Goal: Answer question/provide support

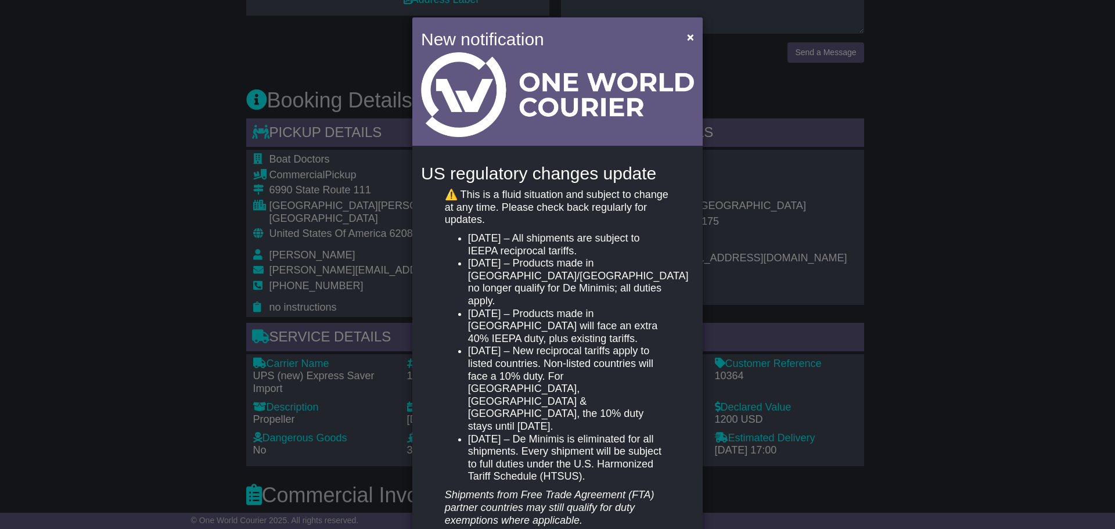
scroll to position [116, 0]
click at [690, 36] on span "×" at bounding box center [690, 36] width 7 height 13
click at [687, 33] on span "×" at bounding box center [690, 36] width 7 height 13
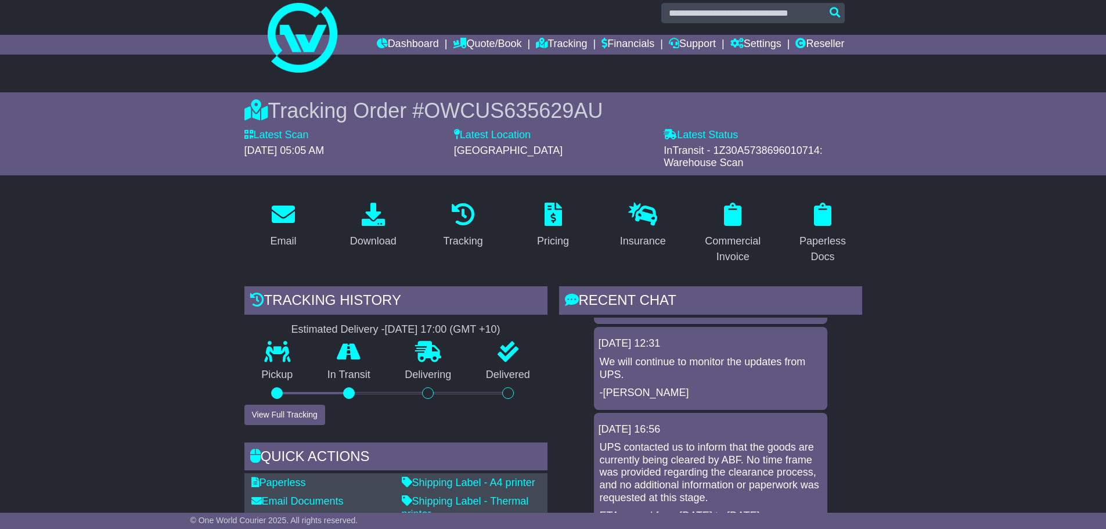
scroll to position [0, 0]
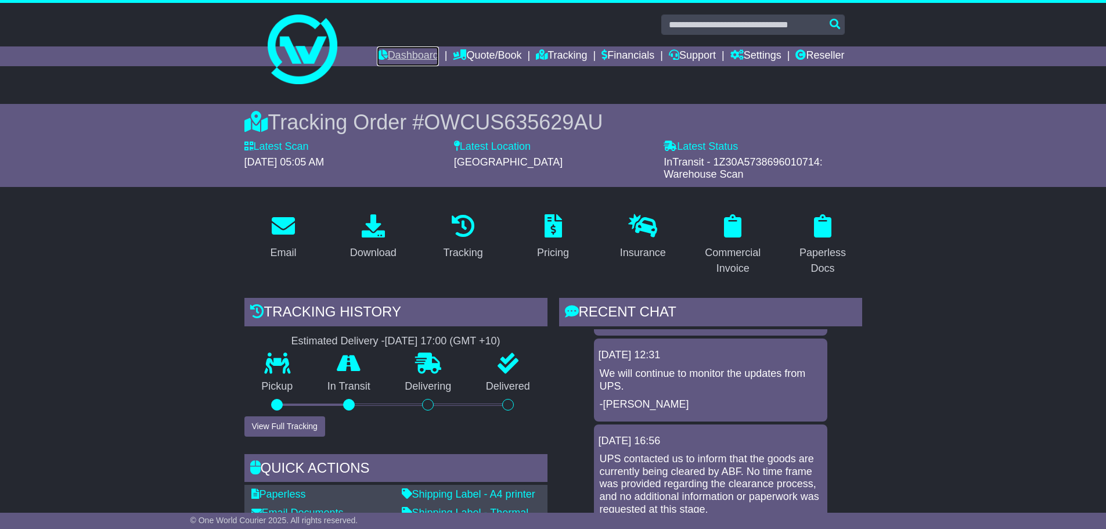
click at [394, 53] on link "Dashboard" at bounding box center [408, 56] width 62 height 20
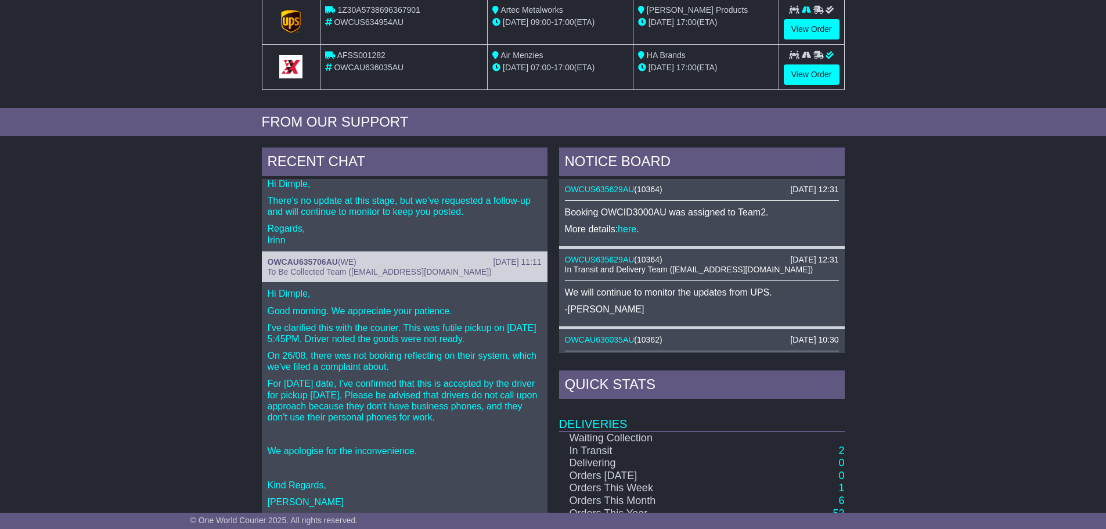
scroll to position [58, 0]
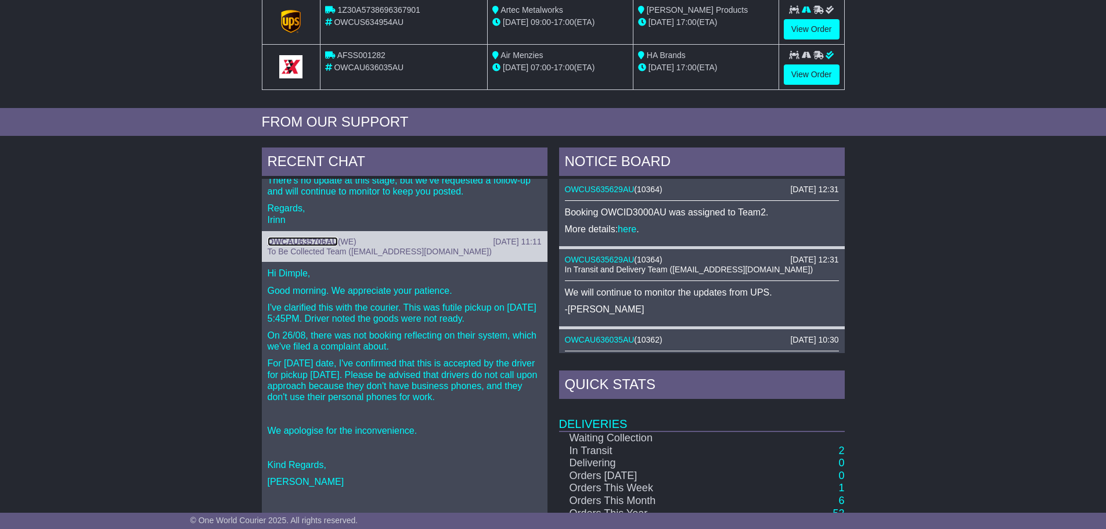
click at [315, 237] on link "OWCAU635706AU" at bounding box center [303, 241] width 70 height 9
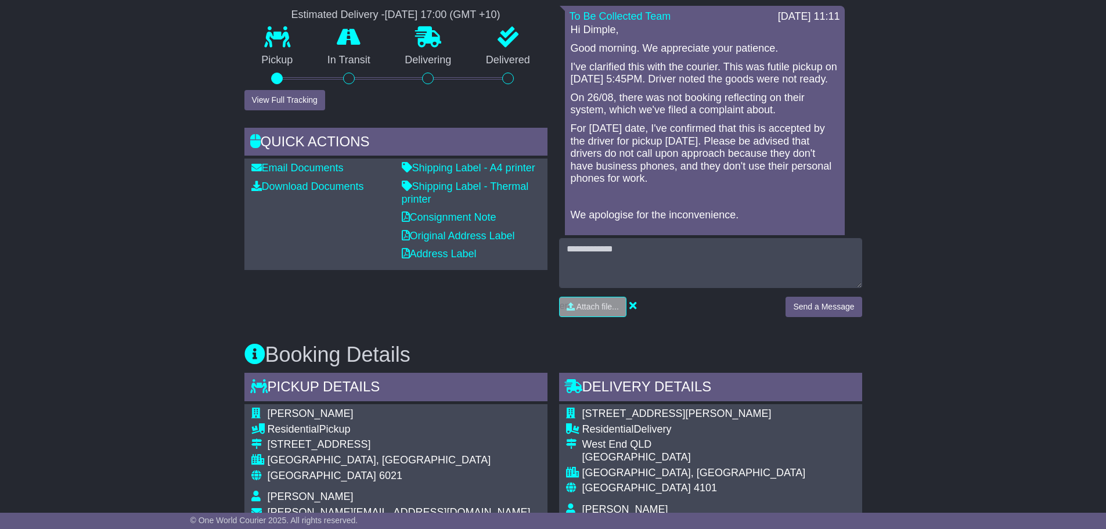
scroll to position [348, 0]
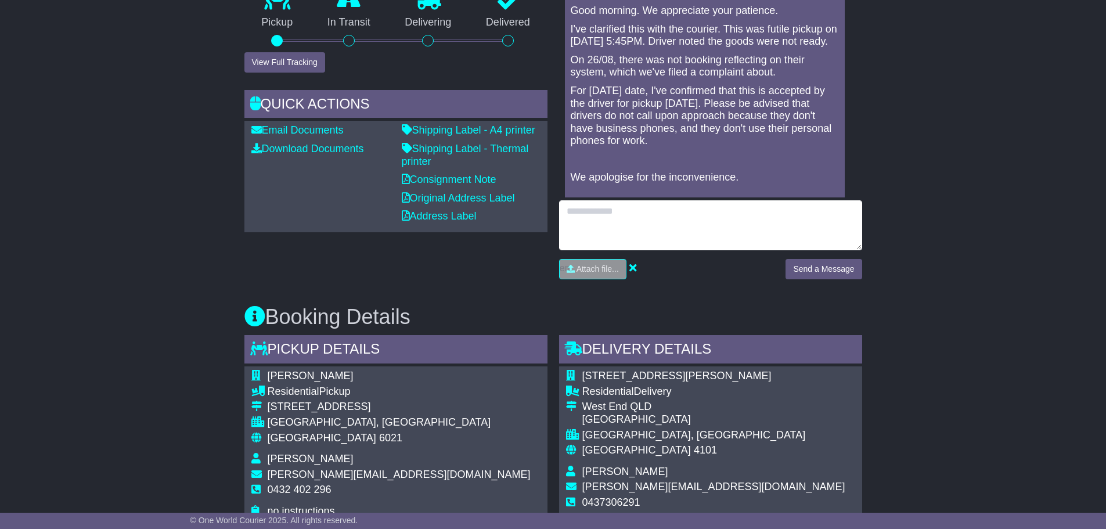
click at [645, 225] on textarea at bounding box center [710, 225] width 303 height 50
type textarea "**********"
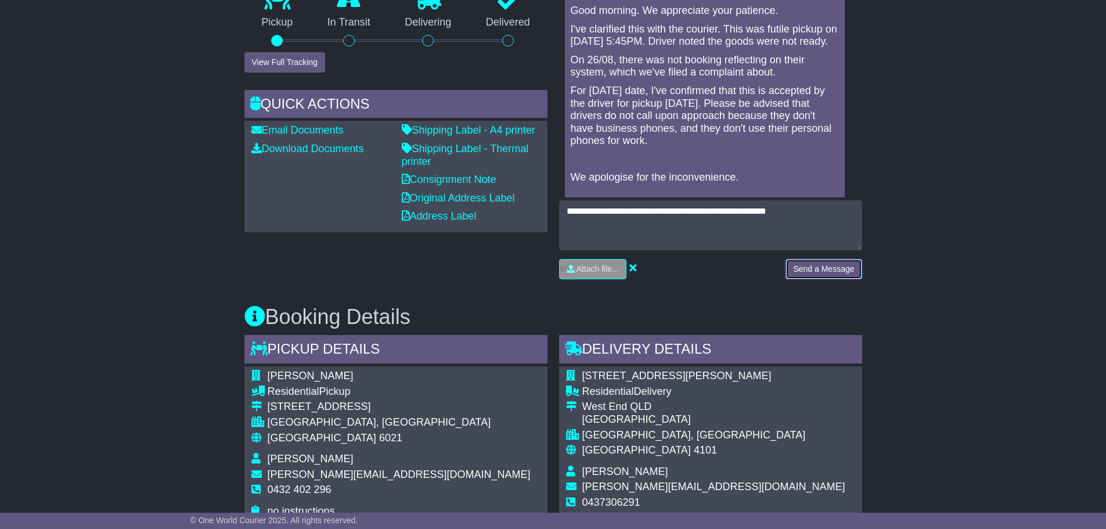
click at [811, 272] on button "Send a Message" at bounding box center [823, 269] width 76 height 20
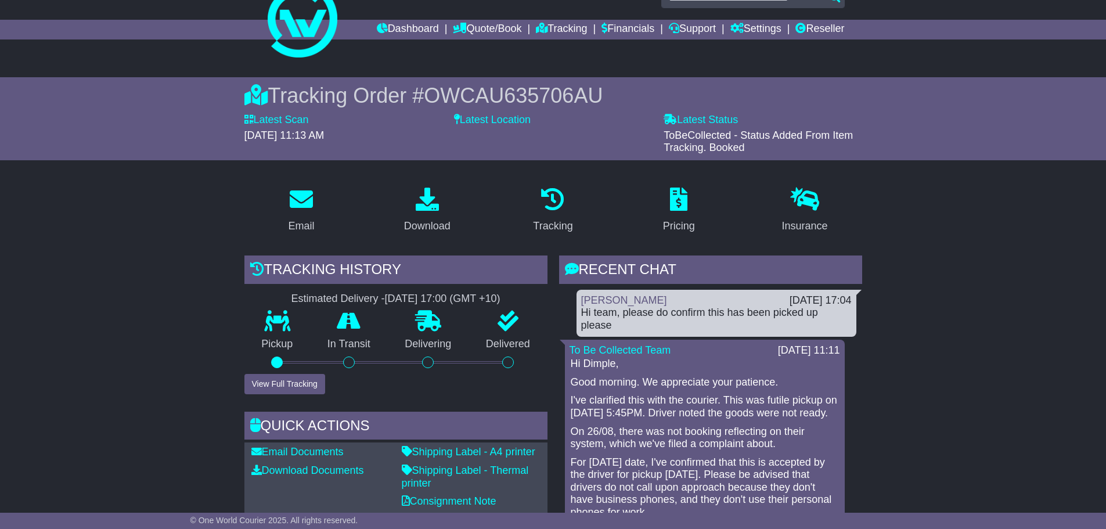
scroll to position [0, 0]
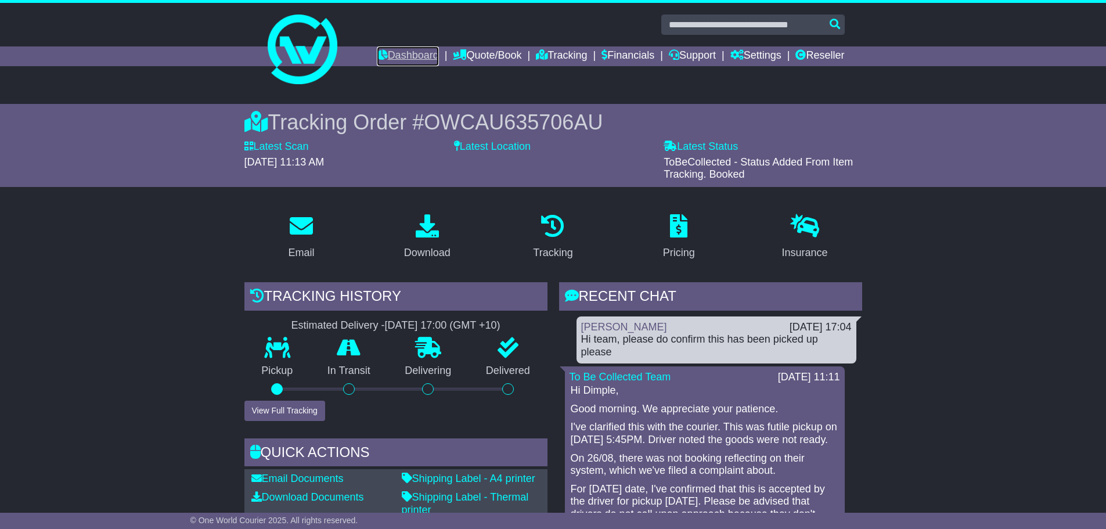
click at [398, 52] on link "Dashboard" at bounding box center [408, 56] width 62 height 20
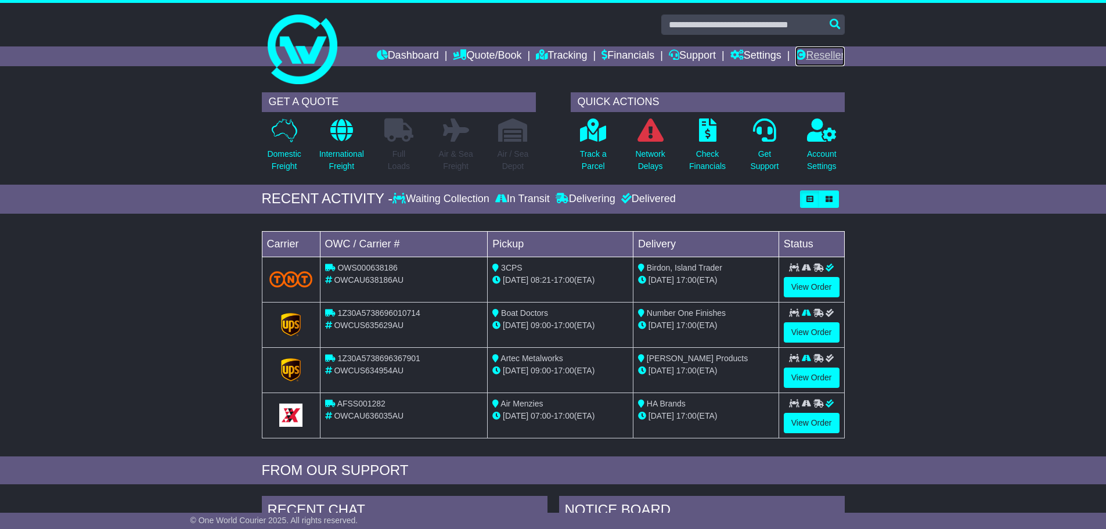
click at [820, 52] on link "Reseller" at bounding box center [819, 56] width 49 height 20
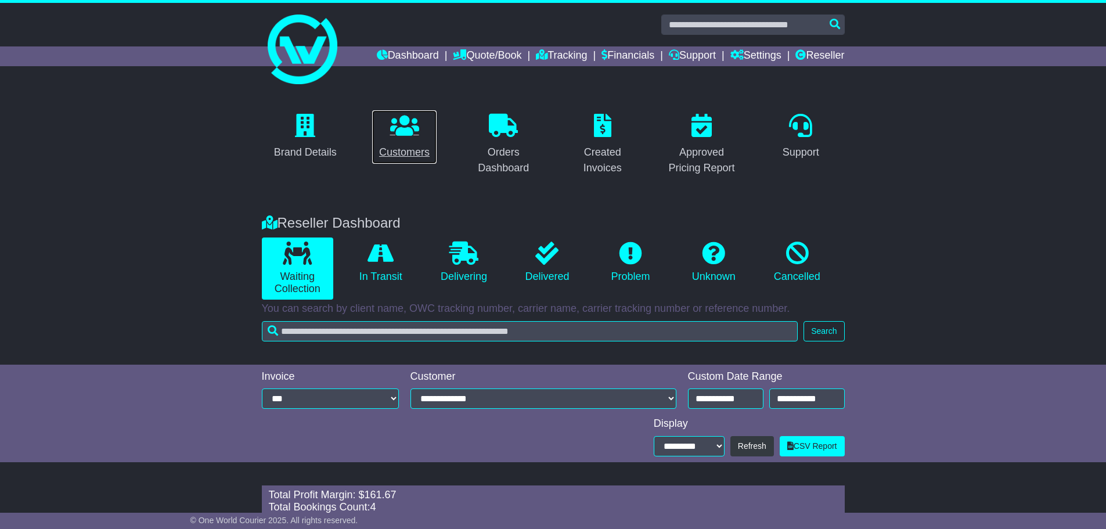
click at [406, 135] on icon at bounding box center [404, 125] width 29 height 23
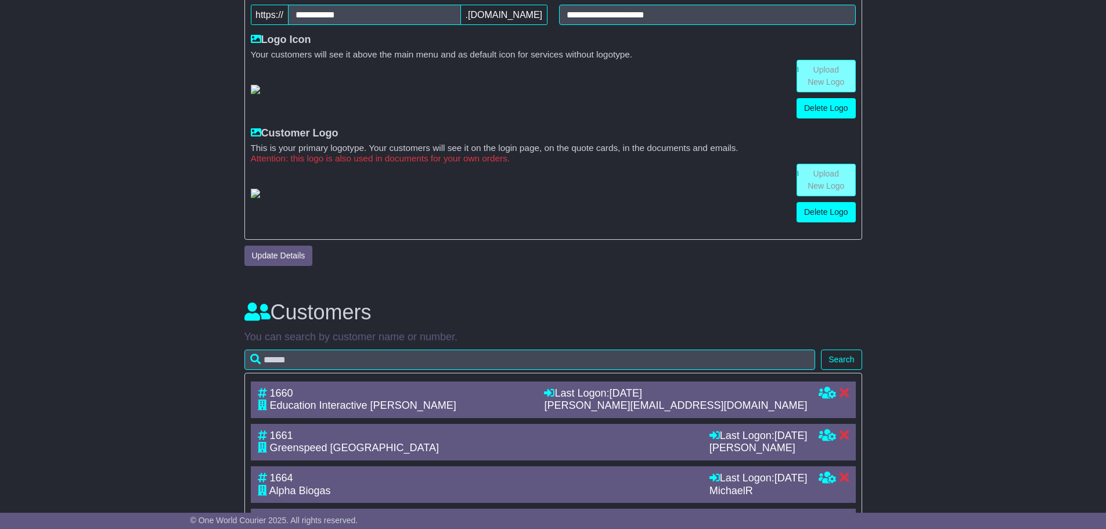
scroll to position [619, 0]
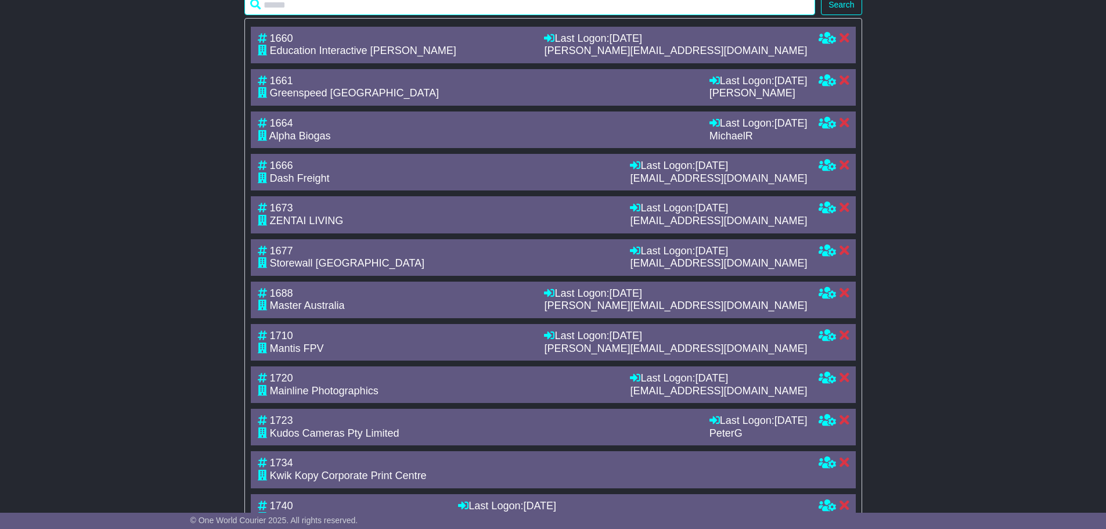
click at [401, 15] on input "text" at bounding box center [529, 5] width 571 height 20
type input "********"
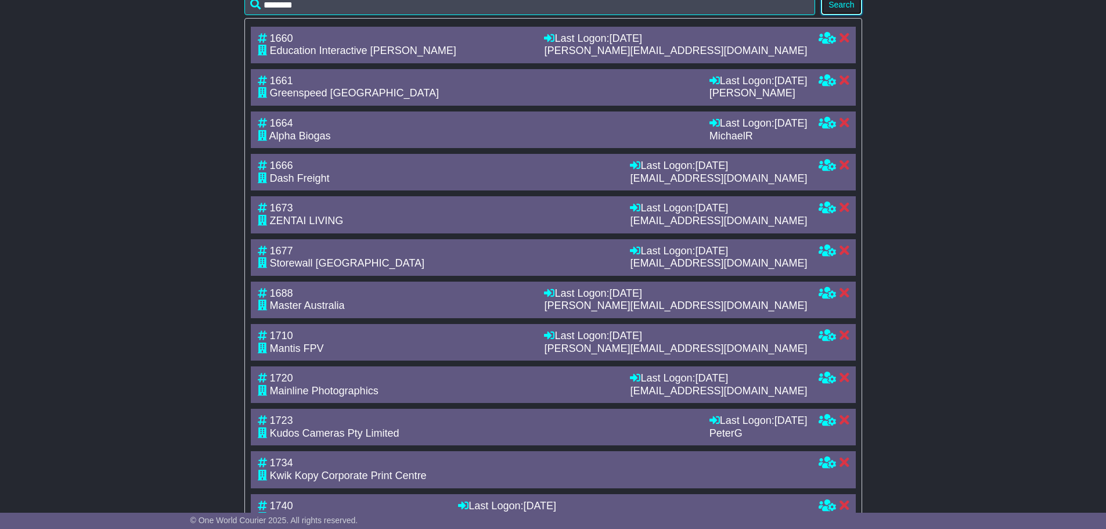
click at [836, 15] on button "Search" at bounding box center [841, 5] width 41 height 20
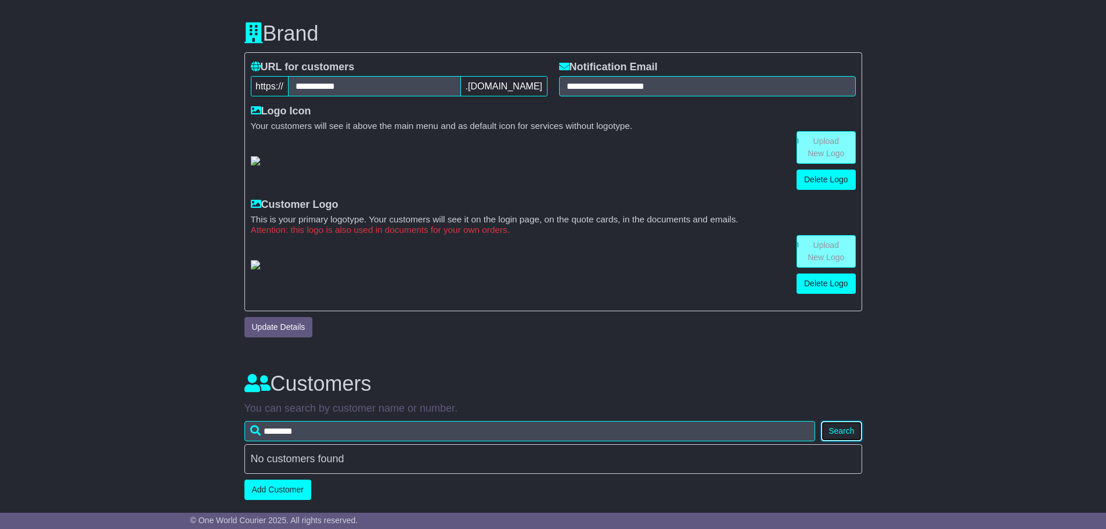
scroll to position [294, 0]
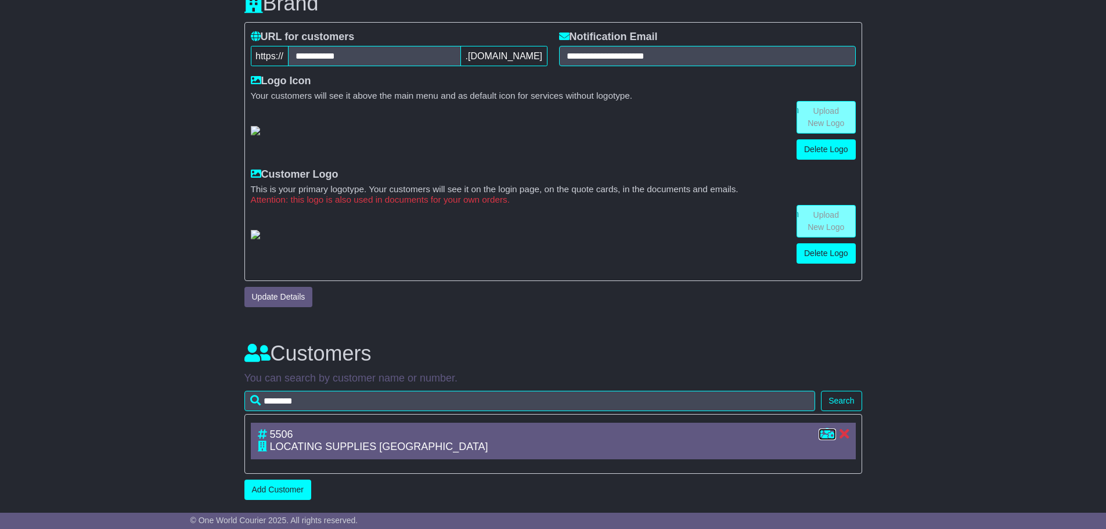
click at [828, 435] on icon at bounding box center [826, 433] width 17 height 10
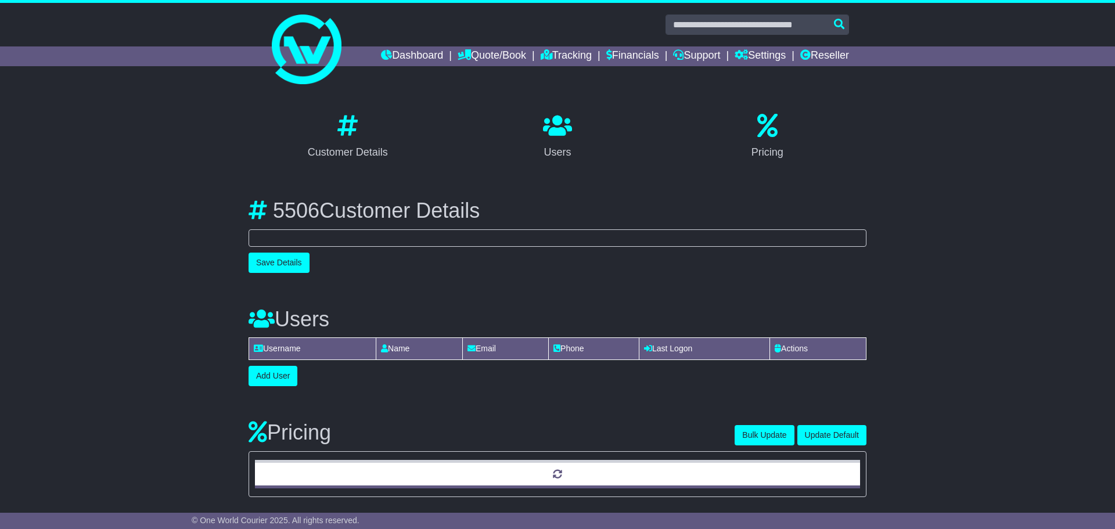
select select "**********"
select select "**"
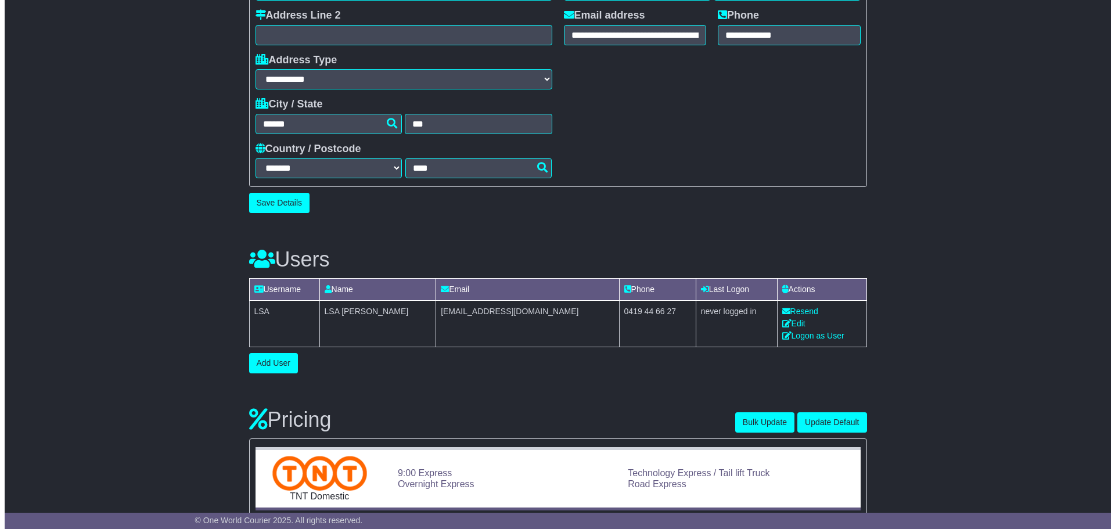
scroll to position [406, 0]
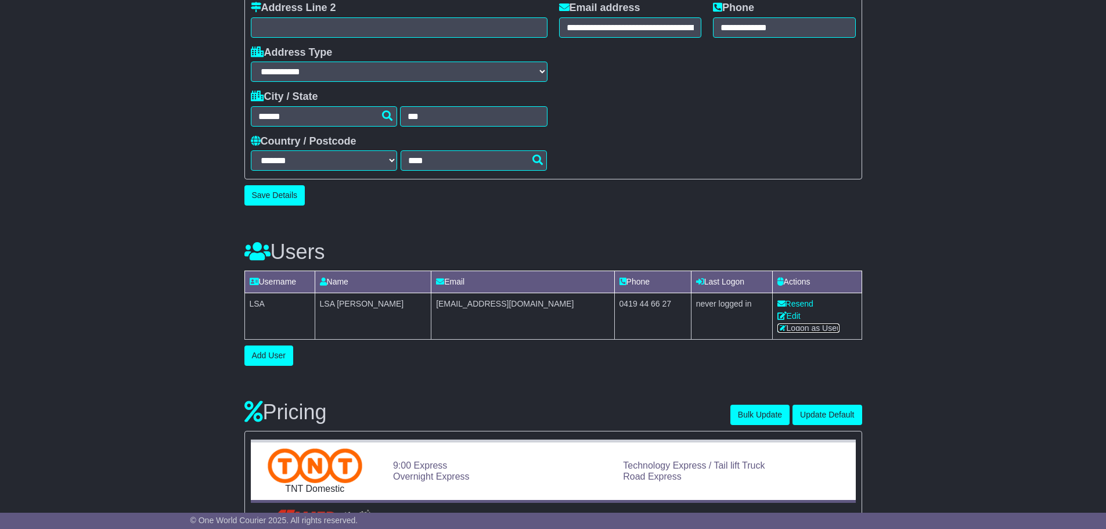
click at [820, 324] on link "Logon as User" at bounding box center [808, 327] width 62 height 9
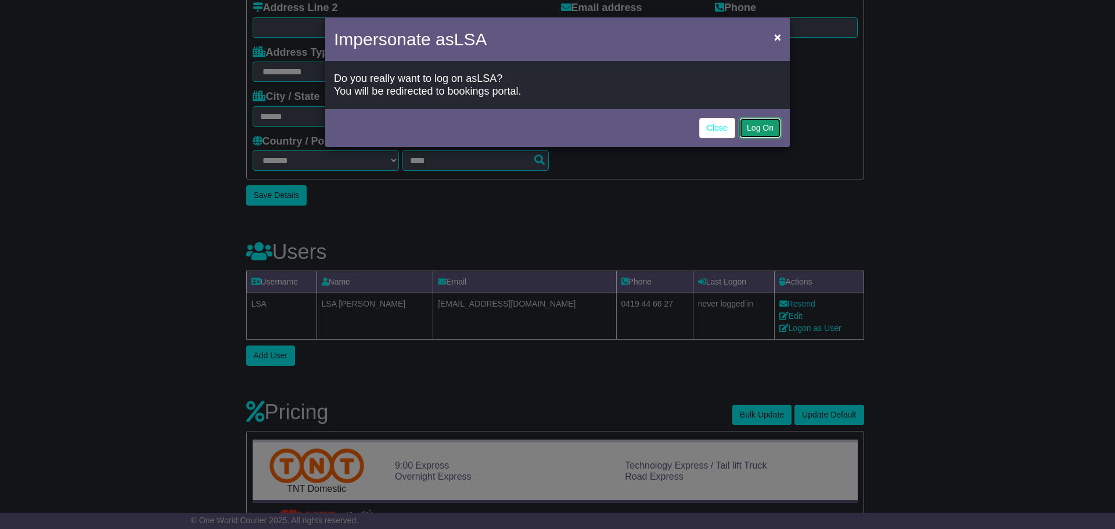
click at [770, 125] on button "Log On" at bounding box center [760, 128] width 42 height 20
